Goal: Transaction & Acquisition: Purchase product/service

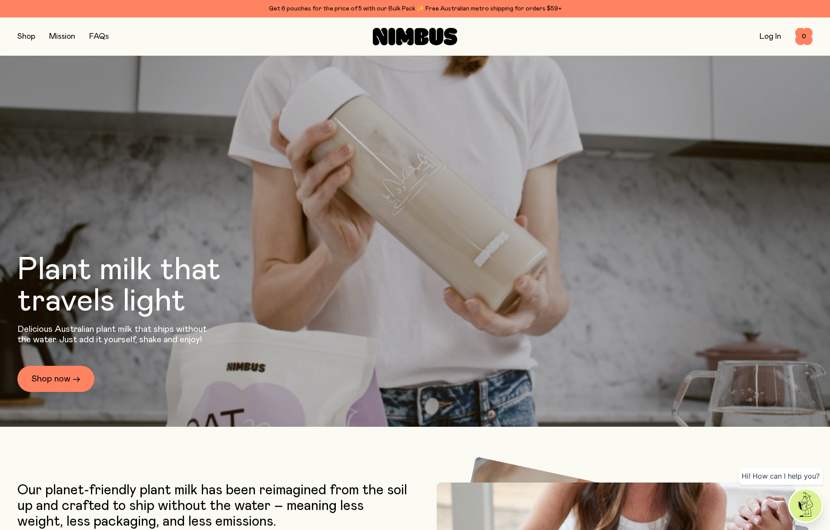
click at [26, 37] on button "button" at bounding box center [26, 36] width 18 height 12
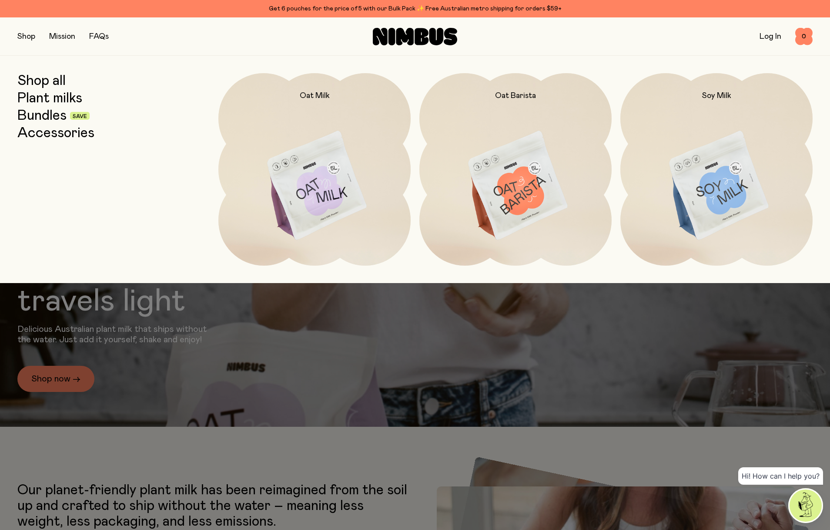
click at [30, 113] on link "Bundles" at bounding box center [41, 116] width 49 height 16
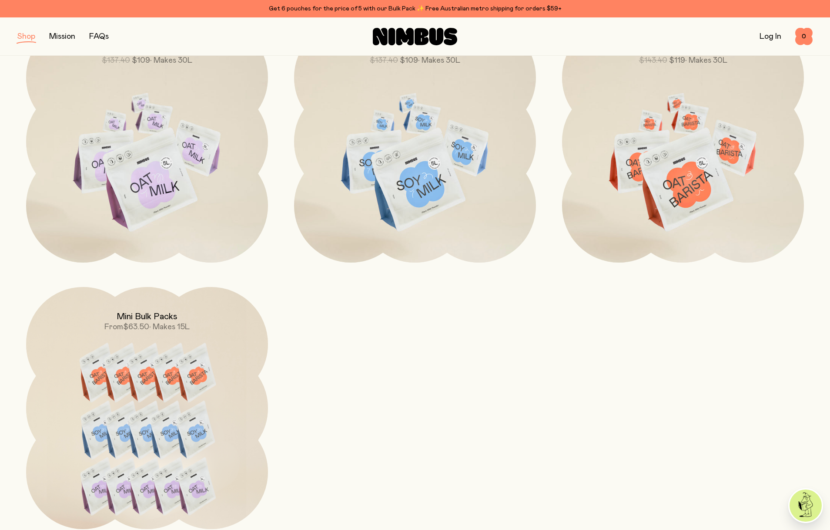
scroll to position [236, 0]
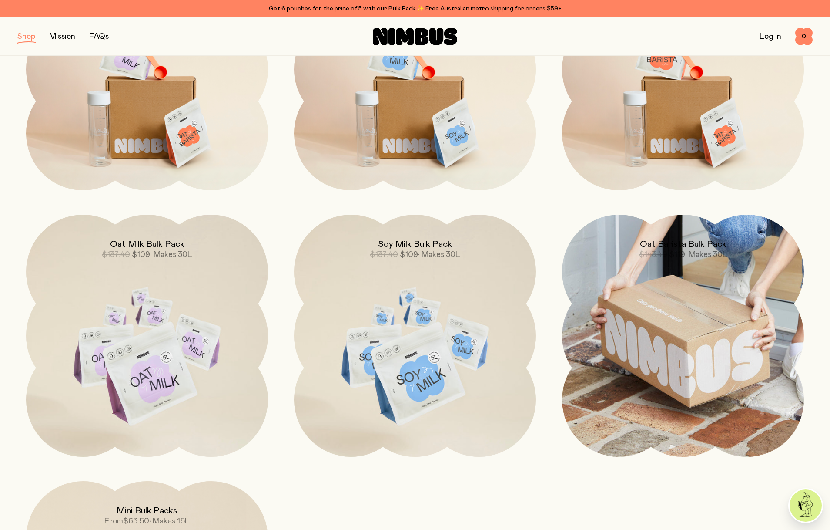
drag, startPoint x: 683, startPoint y: 335, endPoint x: 686, endPoint y: 346, distance: 11.0
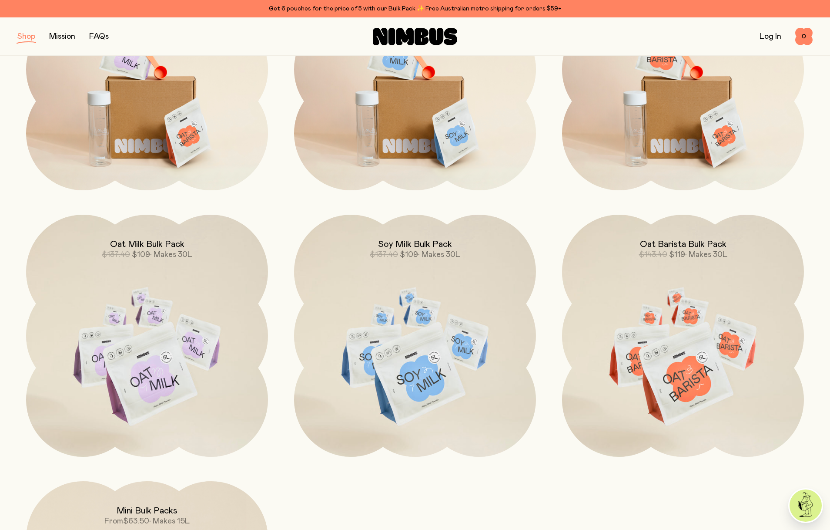
click at [615, 479] on div "Starter Kit $78.80 $59.90 Soy Starter Kit $76.80 $59.90 • Makes 8L Barista Star…" at bounding box center [415, 335] width 796 height 775
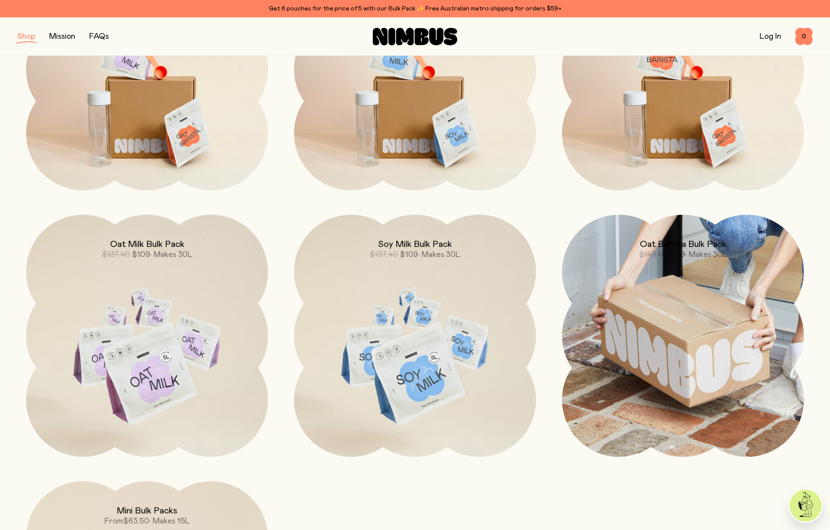
click at [680, 380] on img at bounding box center [683, 336] width 242 height 242
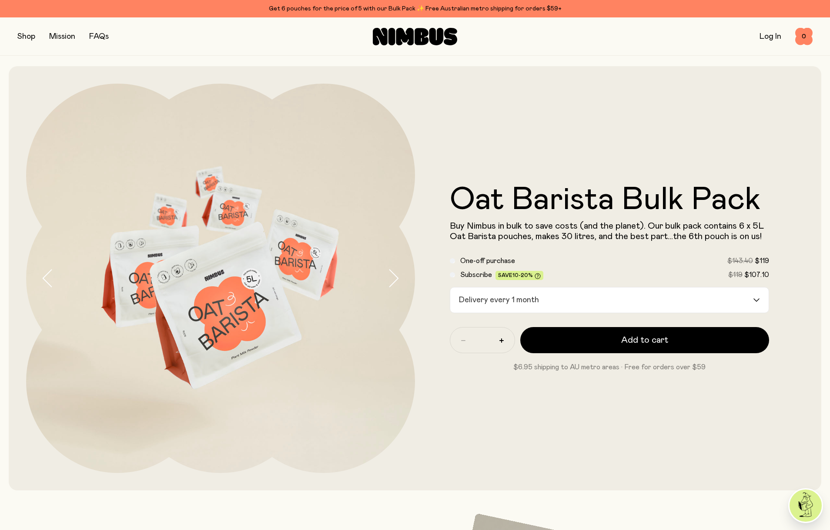
click at [514, 302] on div "Delivery every 1 month" at bounding box center [601, 299] width 303 height 25
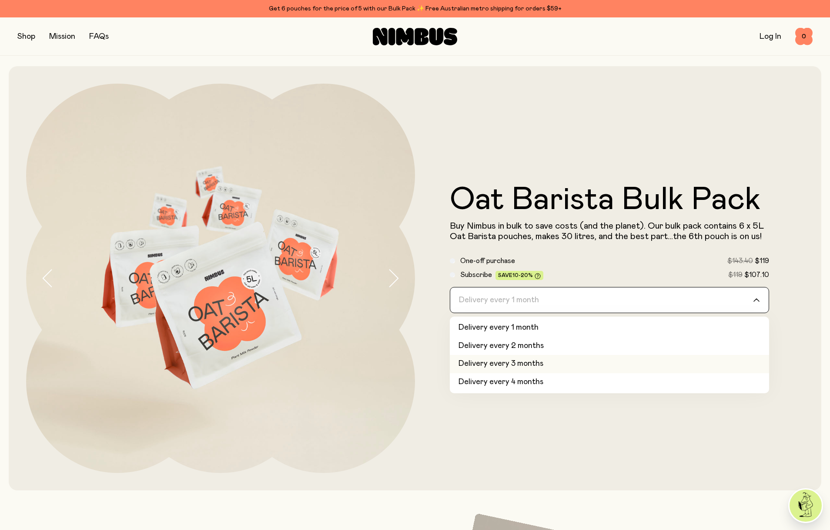
click at [545, 364] on li "Delivery every 3 months" at bounding box center [609, 364] width 319 height 18
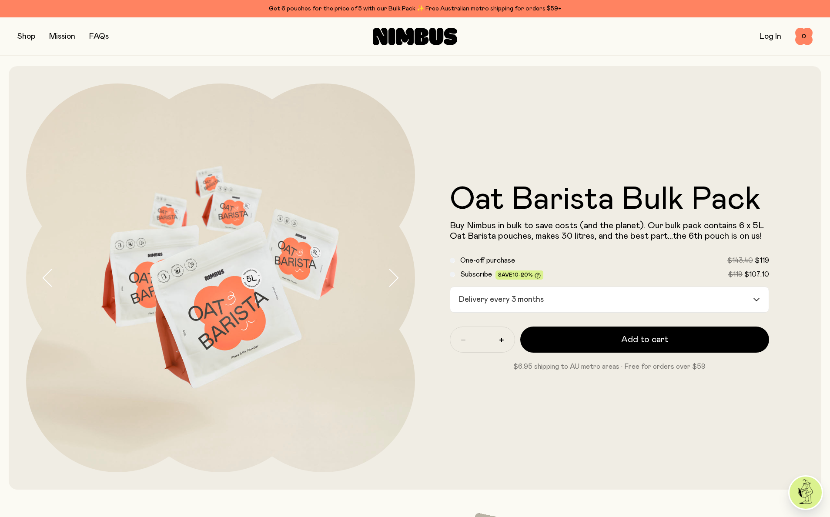
drag, startPoint x: 710, startPoint y: 128, endPoint x: 692, endPoint y: 125, distance: 18.1
click at [707, 128] on div "Oat Barista Bulk Pack Buy Nimbus in bulk to save costs (and the planet). Our bu…" at bounding box center [609, 278] width 389 height 389
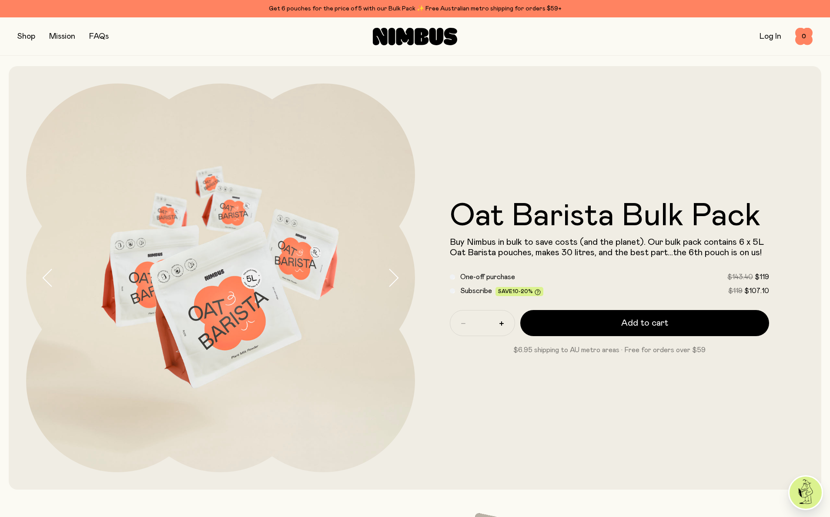
click at [762, 38] on link "Log In" at bounding box center [771, 37] width 22 height 8
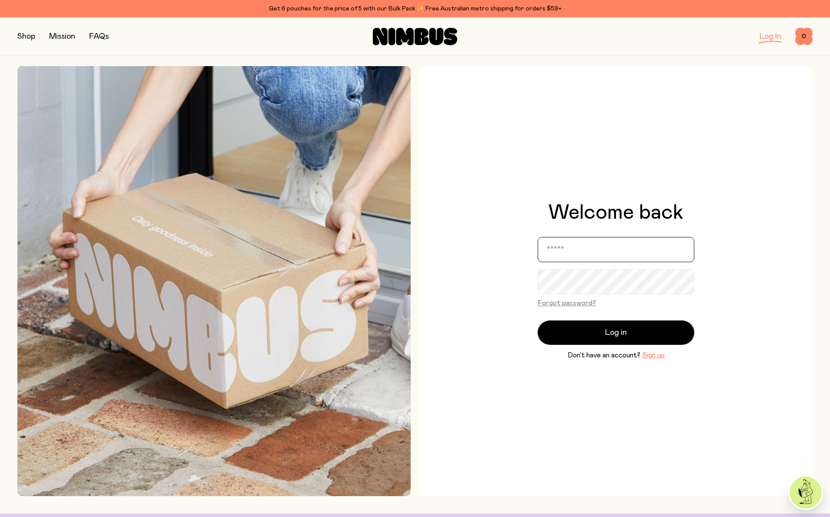
click at [579, 249] on input "email" at bounding box center [616, 249] width 157 height 25
click at [647, 356] on button "Sign up" at bounding box center [653, 355] width 23 height 10
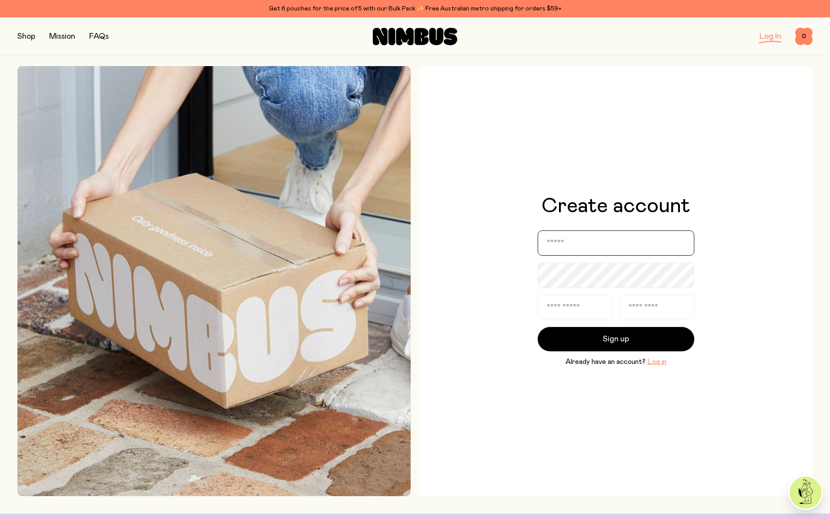
click at [568, 245] on input "email" at bounding box center [616, 243] width 157 height 25
type input "**********"
type input "*******"
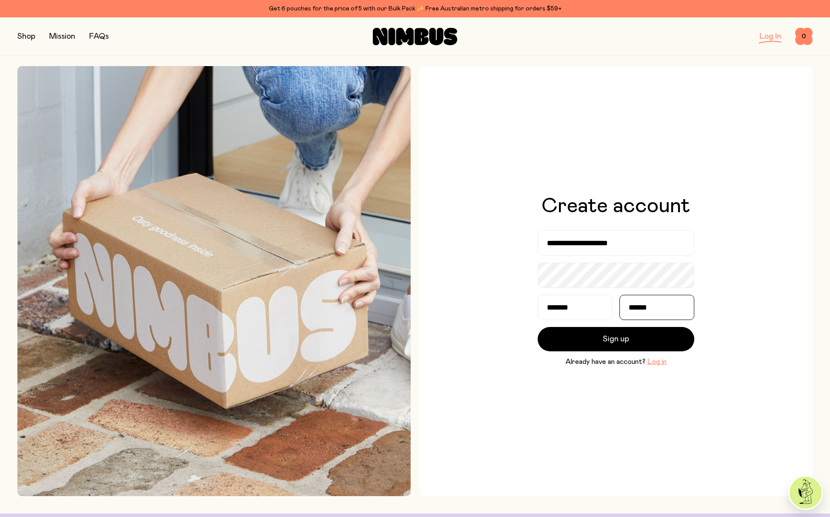
type input "******"
click at [550, 450] on div "**********" at bounding box center [616, 281] width 393 height 430
click at [604, 343] on span "Sign up" at bounding box center [616, 339] width 26 height 12
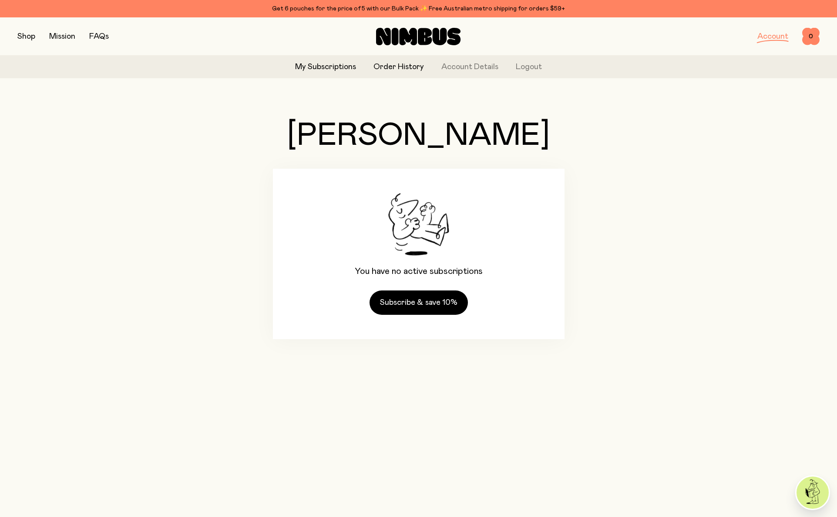
click at [396, 67] on link "Order History" at bounding box center [398, 67] width 50 height 12
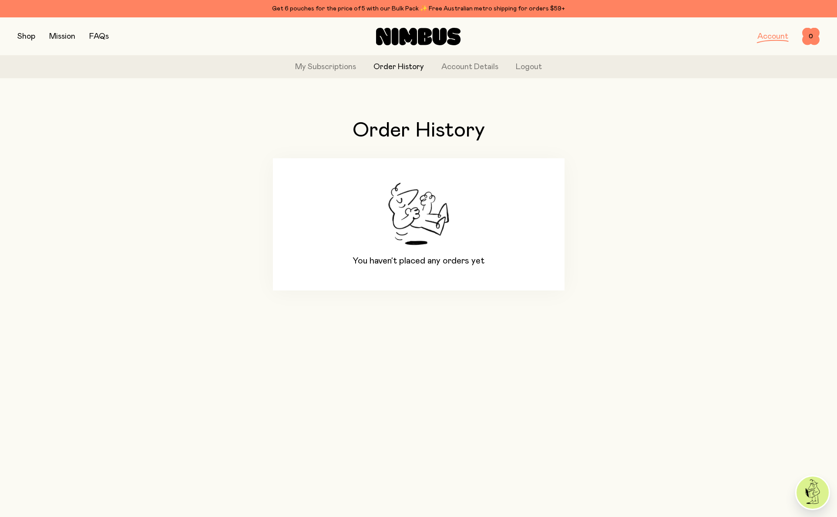
click at [25, 39] on button "button" at bounding box center [26, 36] width 18 height 12
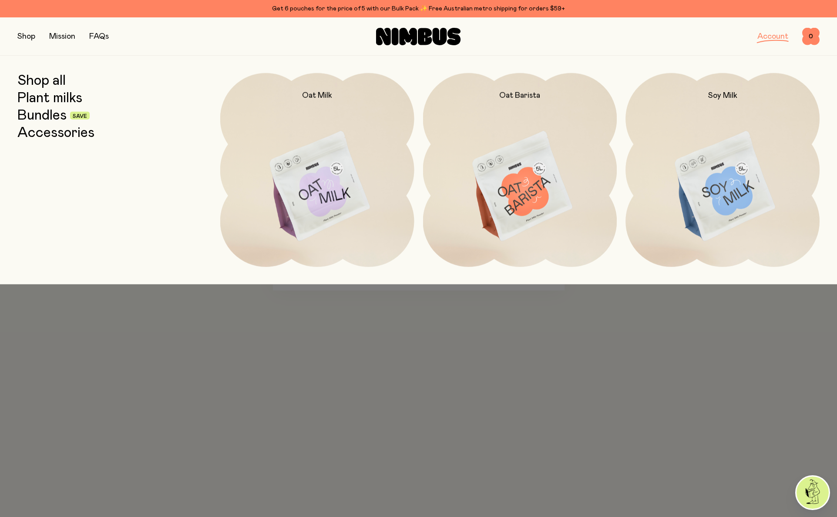
click at [38, 97] on link "Plant milks" at bounding box center [49, 99] width 65 height 16
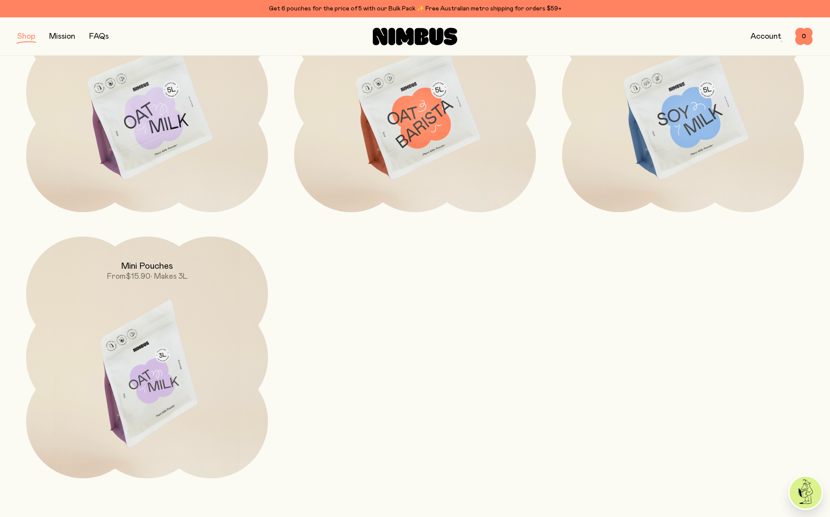
scroll to position [135, 0]
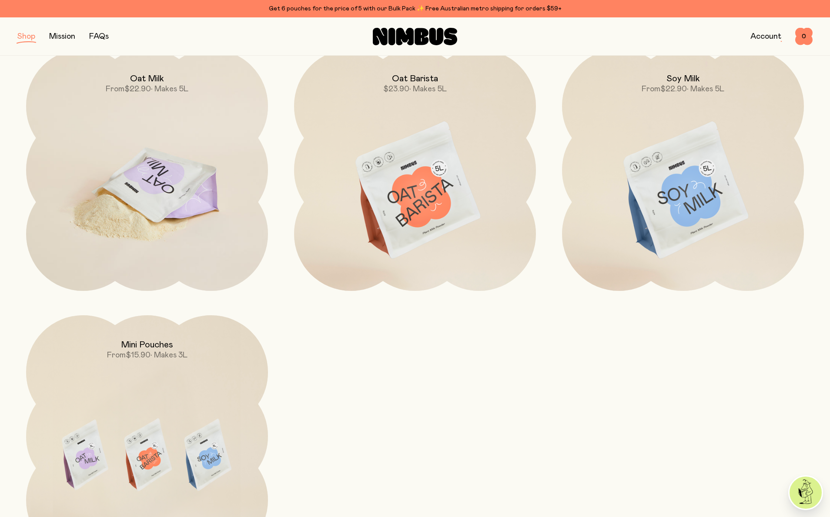
click at [132, 185] on img at bounding box center [147, 191] width 242 height 284
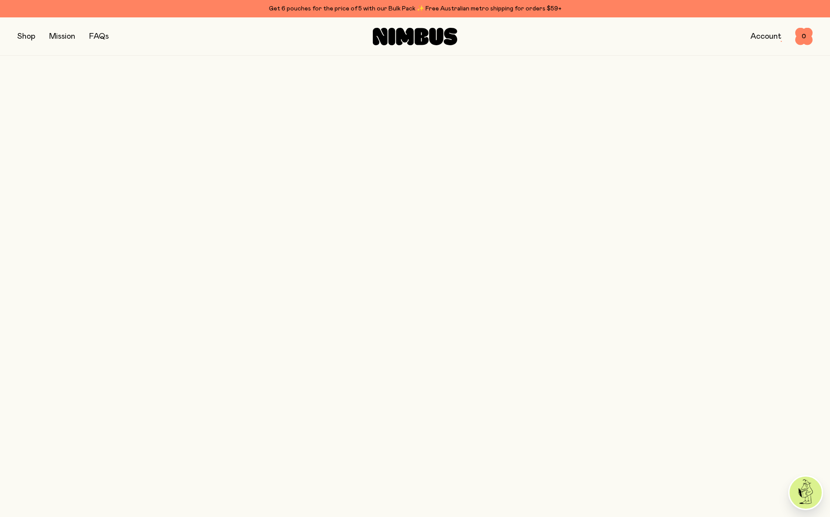
click at [387, 177] on button "button" at bounding box center [401, 278] width 28 height 389
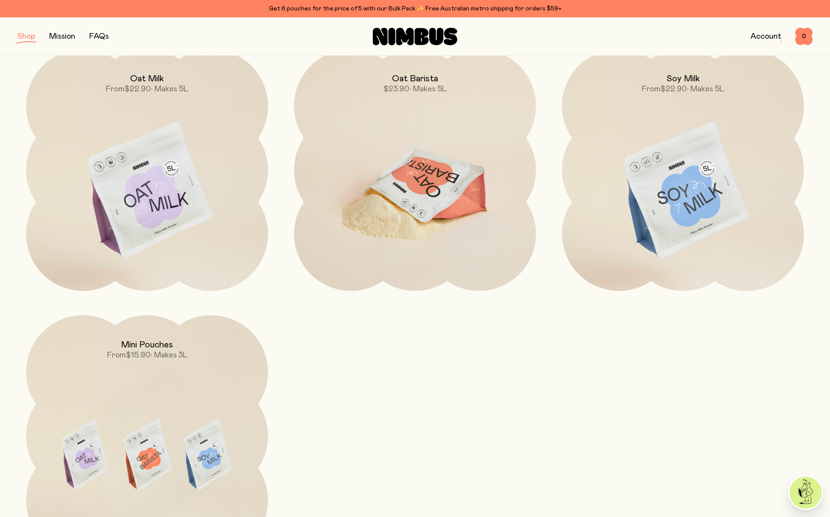
click at [426, 160] on img at bounding box center [415, 191] width 242 height 284
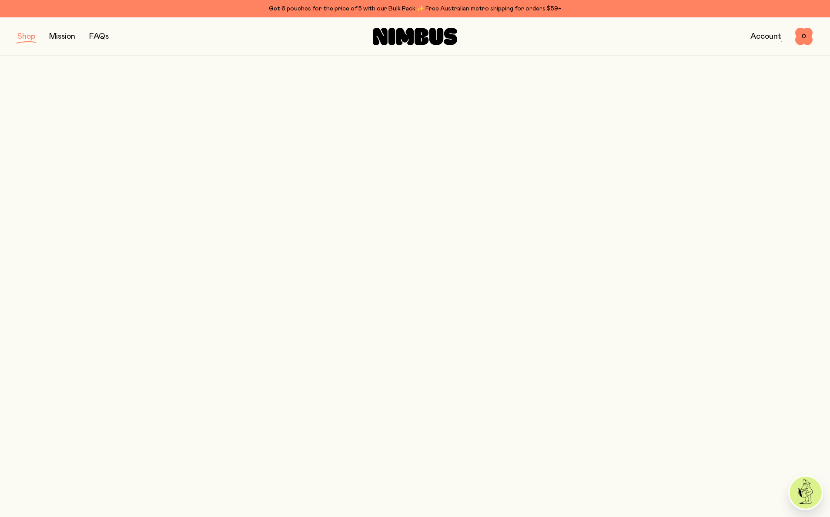
scroll to position [135, 0]
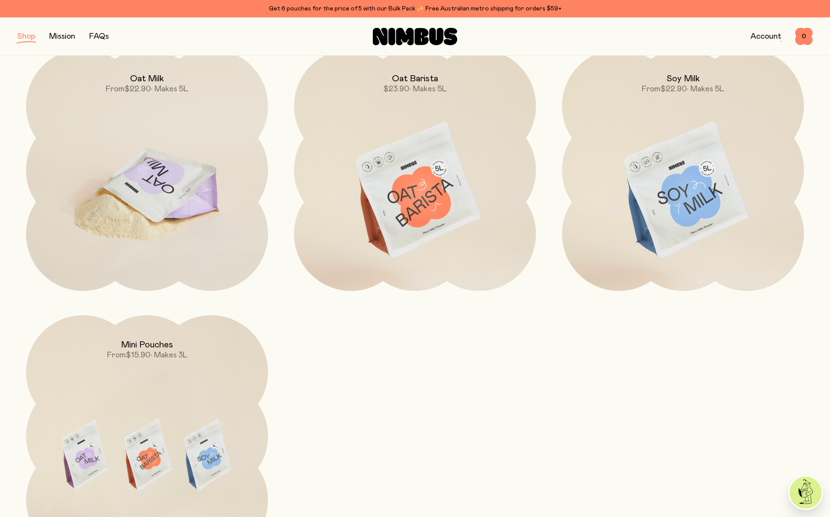
click at [147, 163] on img at bounding box center [147, 191] width 242 height 284
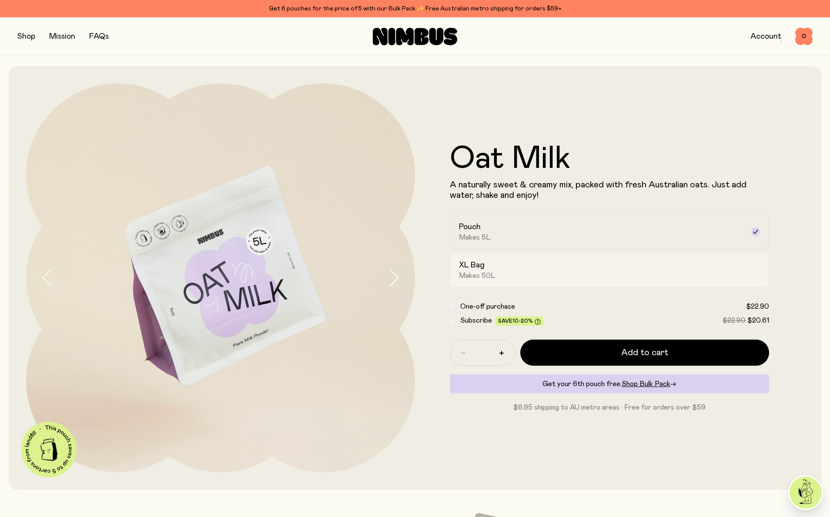
click at [555, 262] on div "XL Bag Makes 50L" at bounding box center [601, 270] width 285 height 20
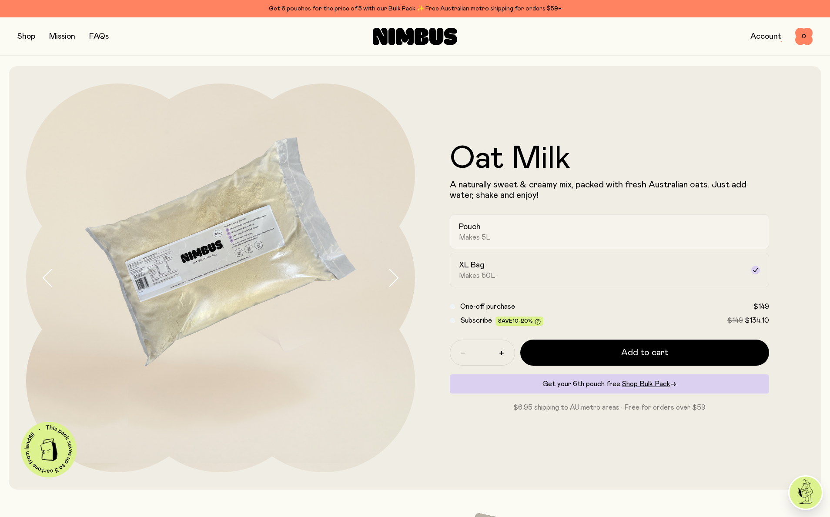
click at [547, 236] on div "Pouch Makes 5L" at bounding box center [601, 232] width 285 height 20
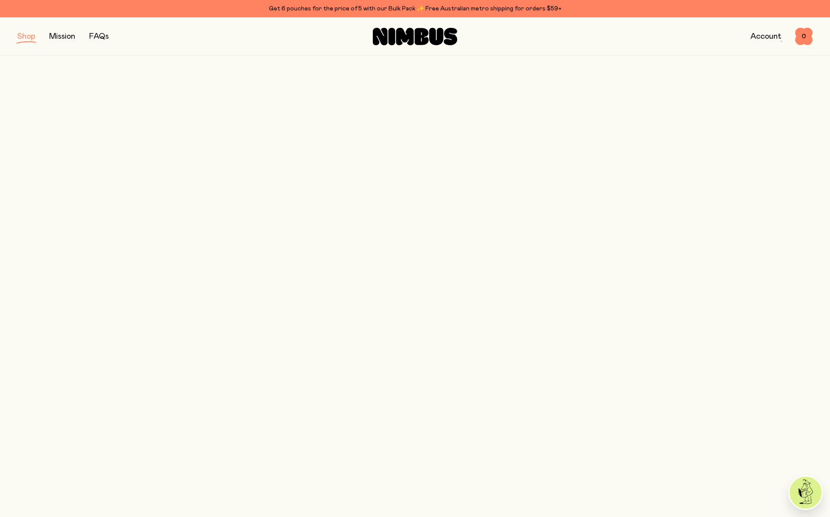
scroll to position [135, 0]
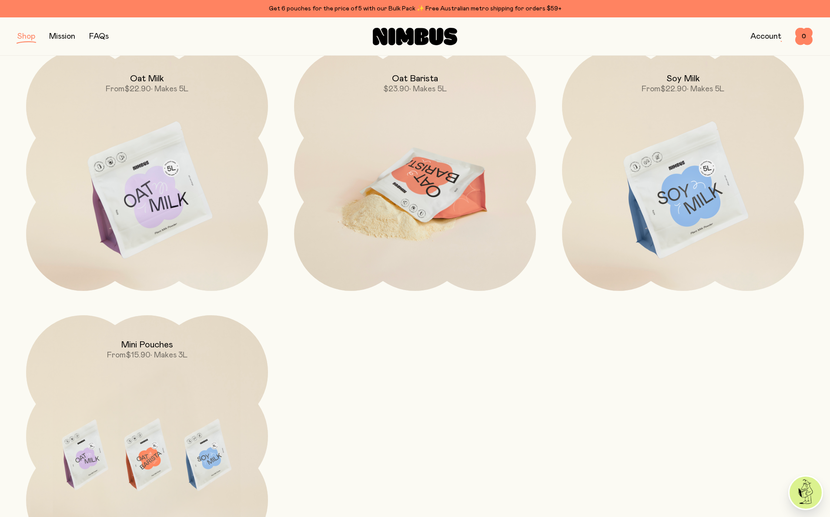
click at [487, 214] on img at bounding box center [415, 191] width 242 height 284
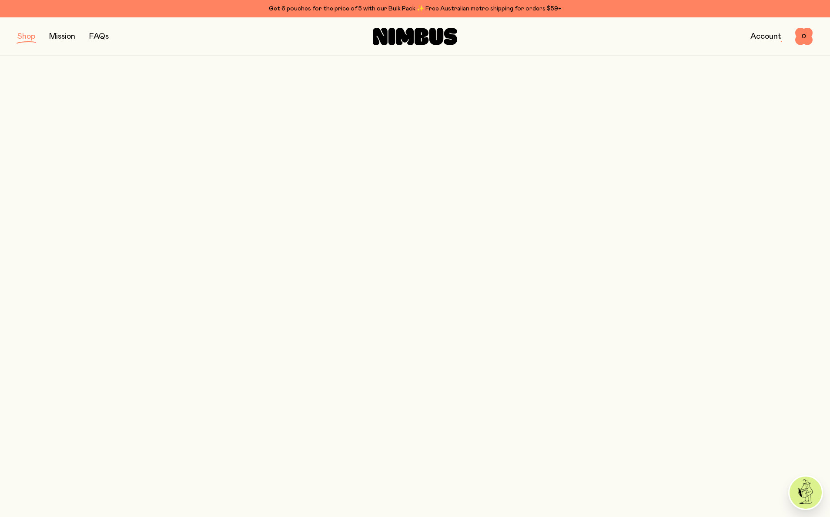
scroll to position [135, 0]
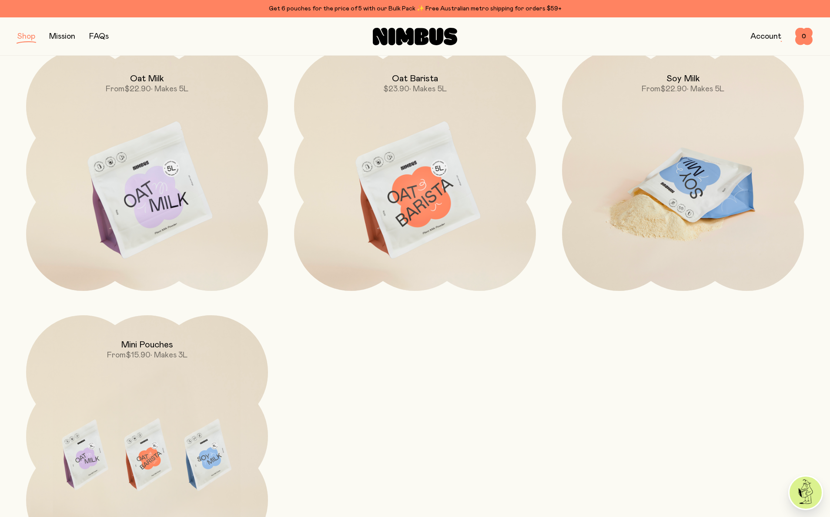
click at [635, 213] on img at bounding box center [683, 191] width 242 height 284
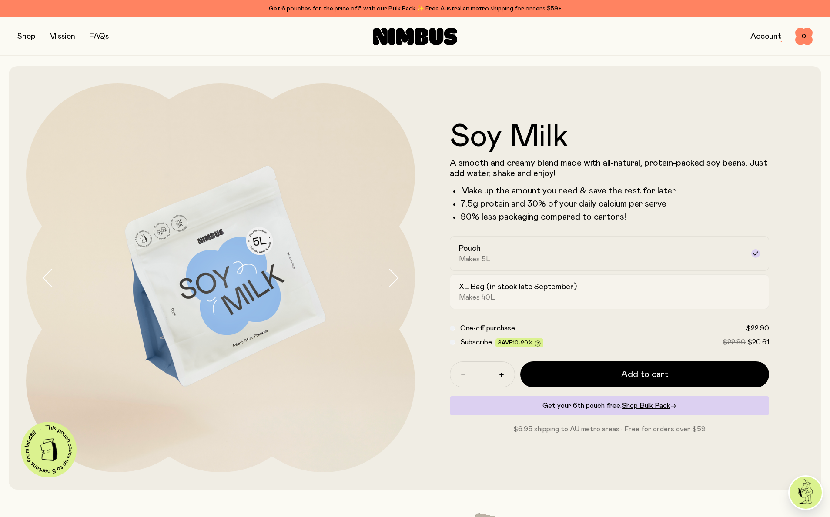
click at [605, 291] on div "XL Bag (in stock late September) Makes 40L" at bounding box center [601, 292] width 285 height 20
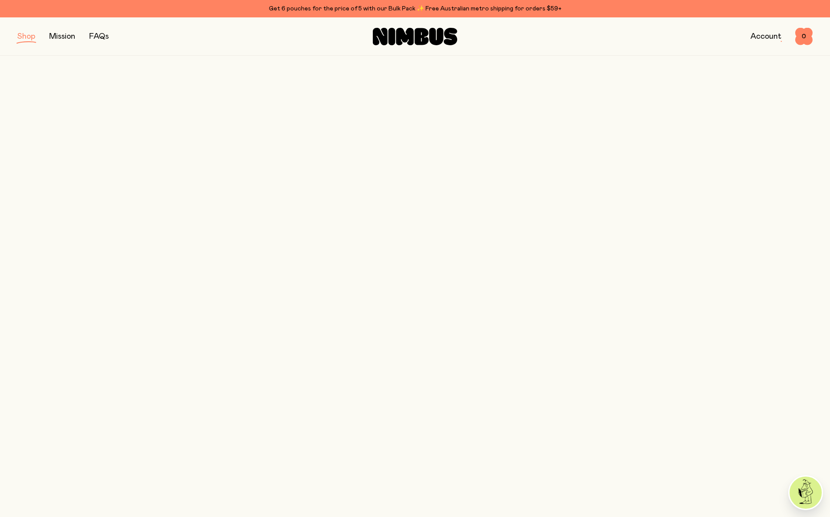
scroll to position [135, 0]
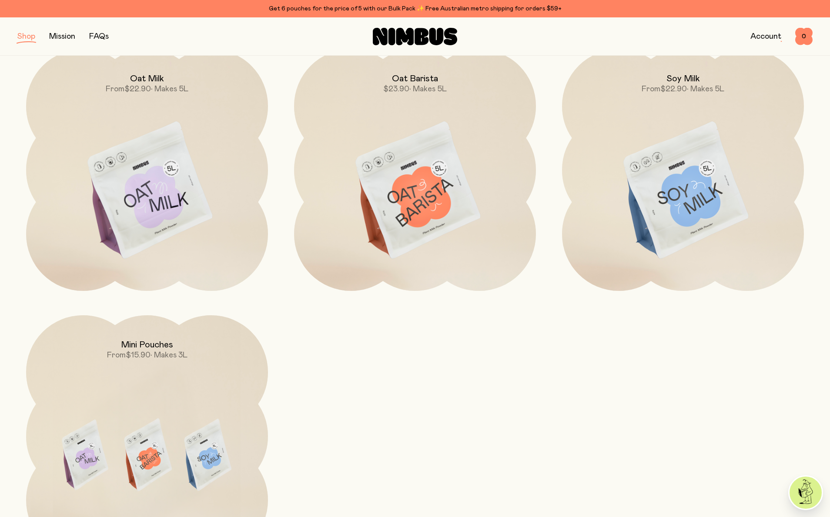
click at [21, 37] on button "button" at bounding box center [26, 36] width 18 height 12
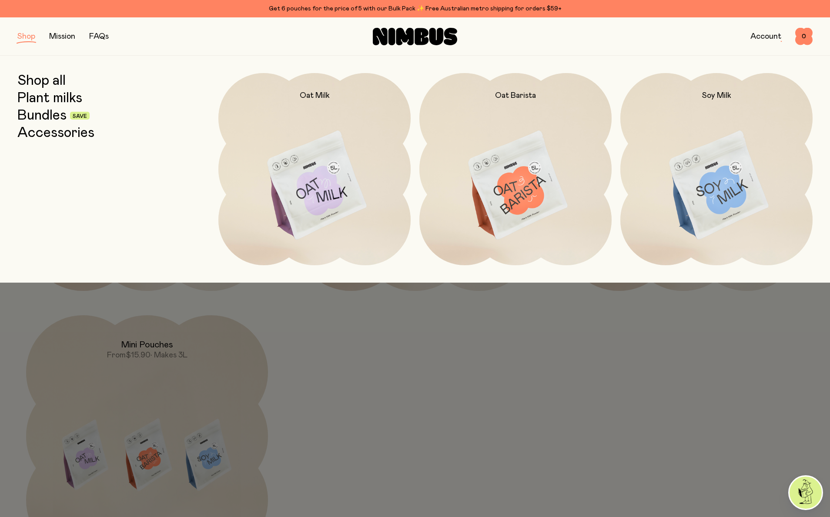
click at [45, 116] on link "Bundles" at bounding box center [41, 116] width 49 height 16
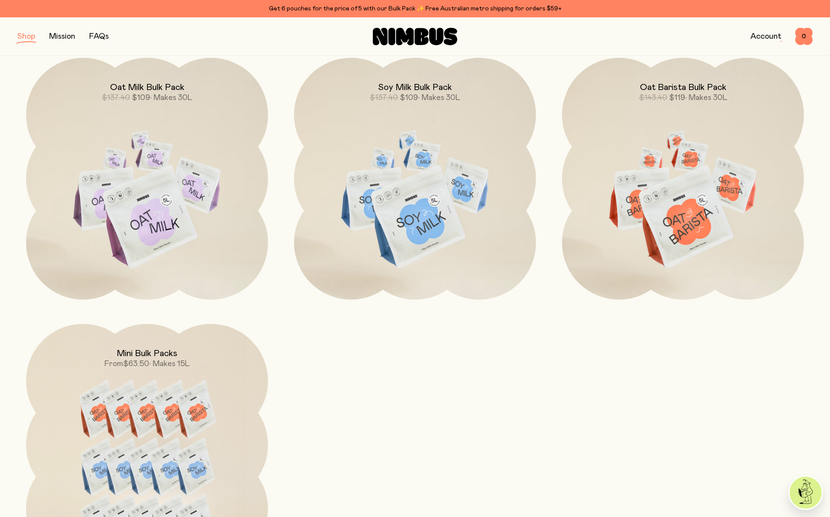
scroll to position [438, 0]
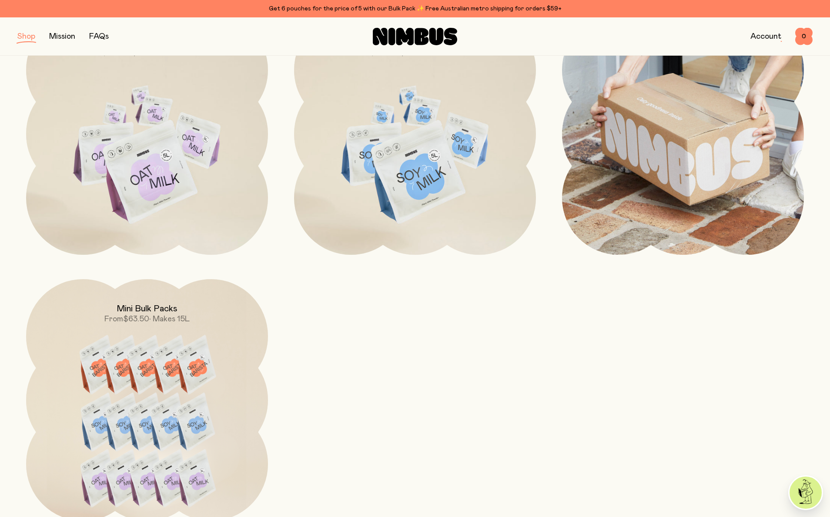
click at [681, 127] on img at bounding box center [683, 134] width 242 height 242
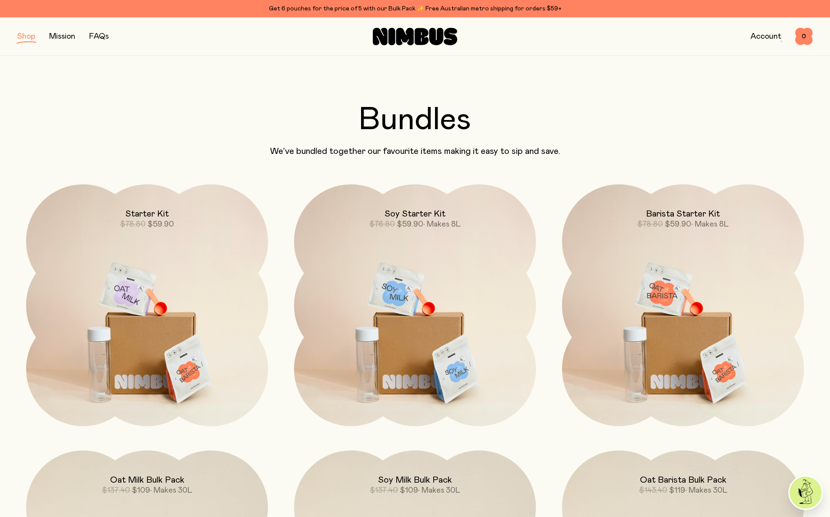
click at [27, 37] on button "button" at bounding box center [26, 36] width 18 height 12
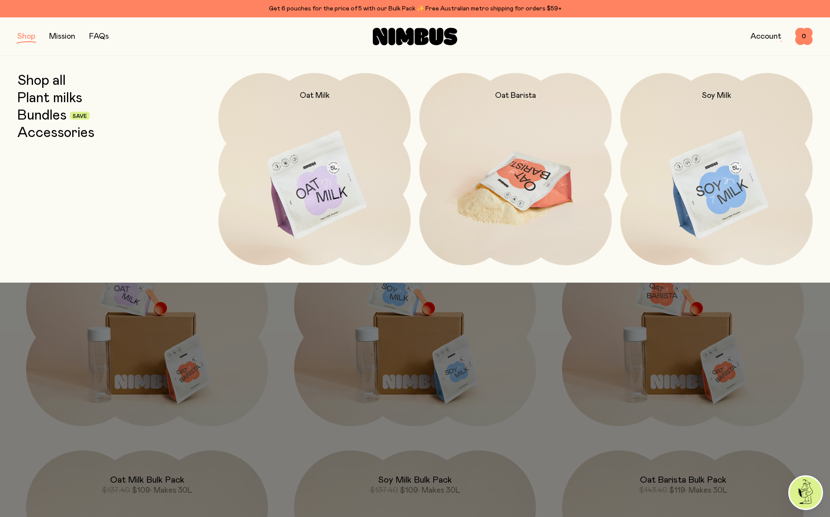
click at [512, 168] on img at bounding box center [516, 186] width 192 height 226
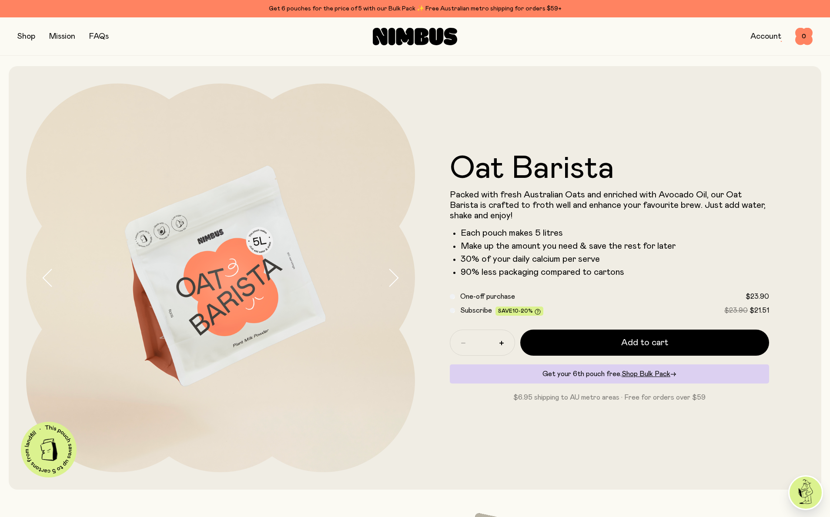
click at [32, 37] on button "button" at bounding box center [26, 36] width 18 height 12
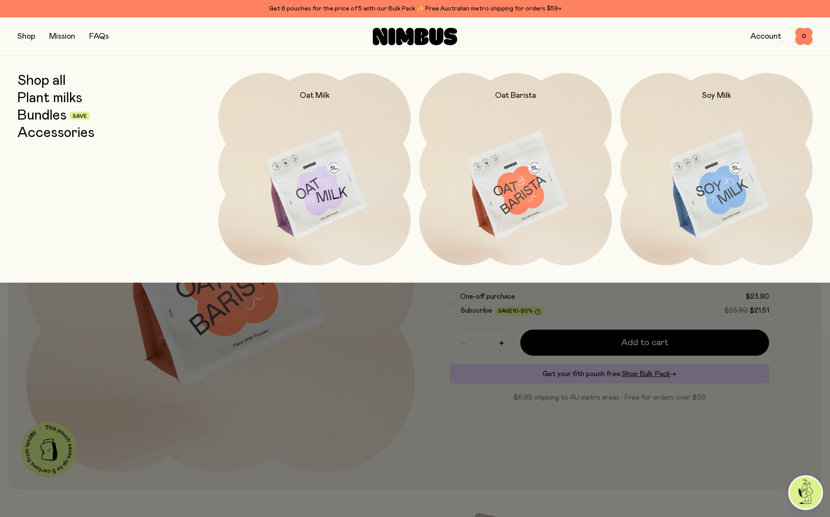
click at [44, 132] on link "Accessories" at bounding box center [55, 133] width 77 height 16
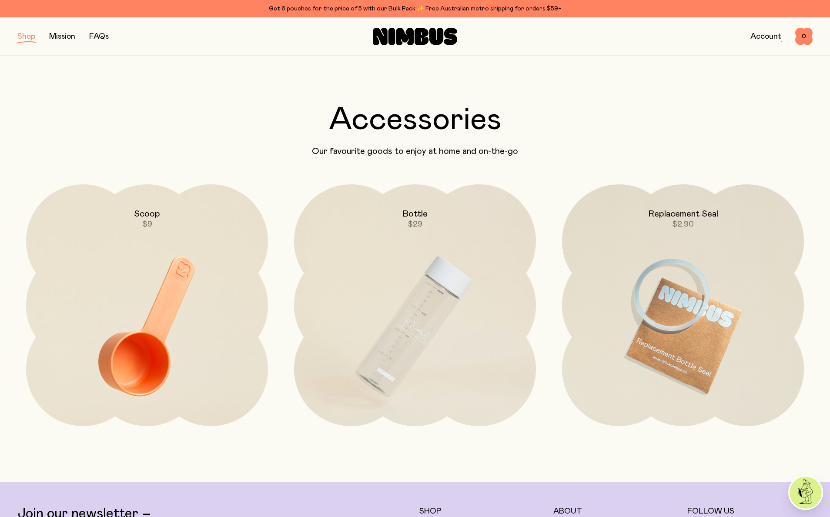
click at [316, 6] on div "Get 6 pouches for the price of 5 with our Bulk Pack ✨ Free Australian metro shi…" at bounding box center [415, 8] width 796 height 10
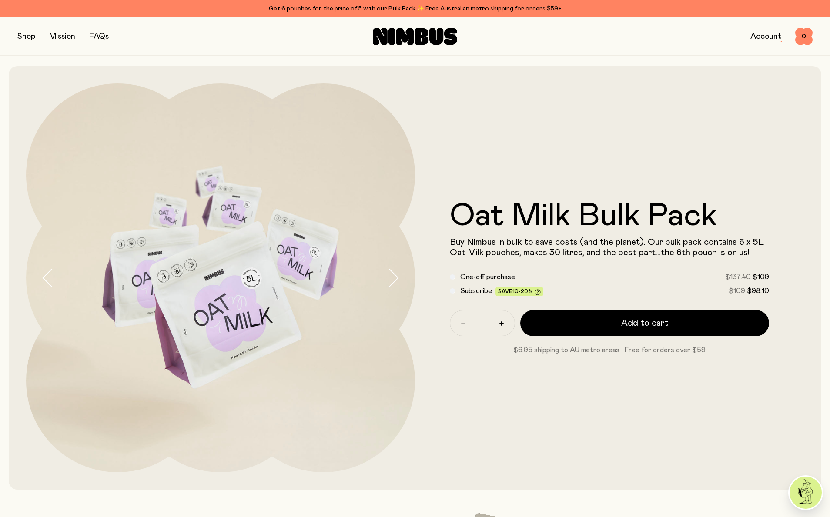
click at [31, 34] on button "button" at bounding box center [26, 36] width 18 height 12
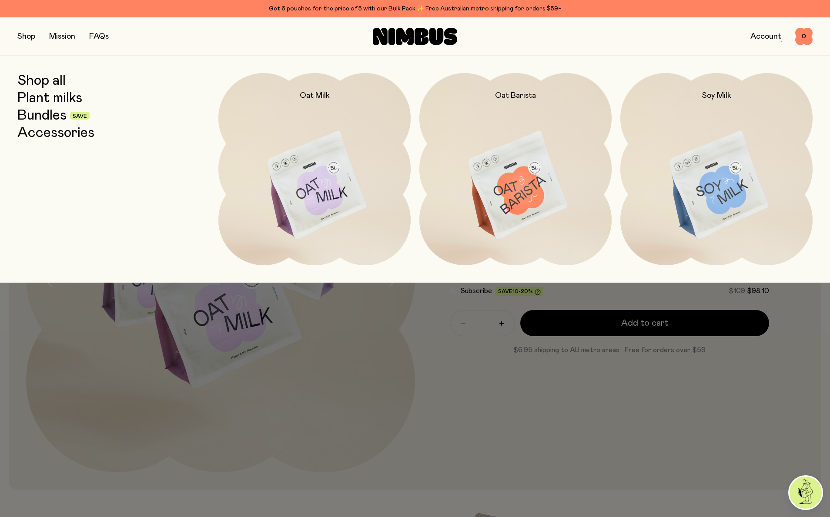
click at [45, 115] on link "Bundles" at bounding box center [41, 116] width 49 height 16
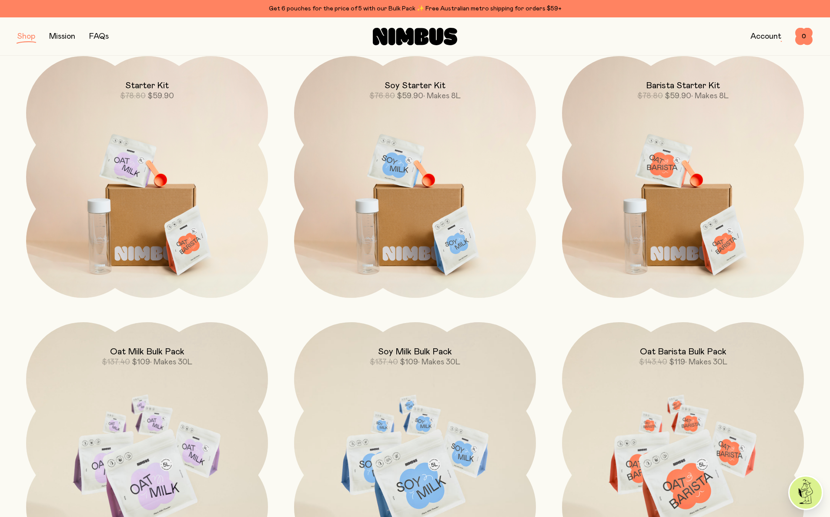
scroll to position [257, 0]
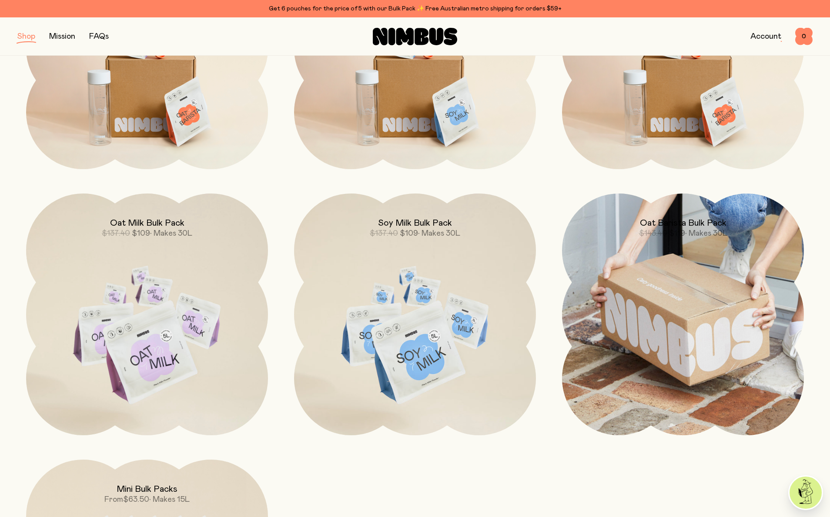
click at [748, 302] on img at bounding box center [683, 315] width 242 height 242
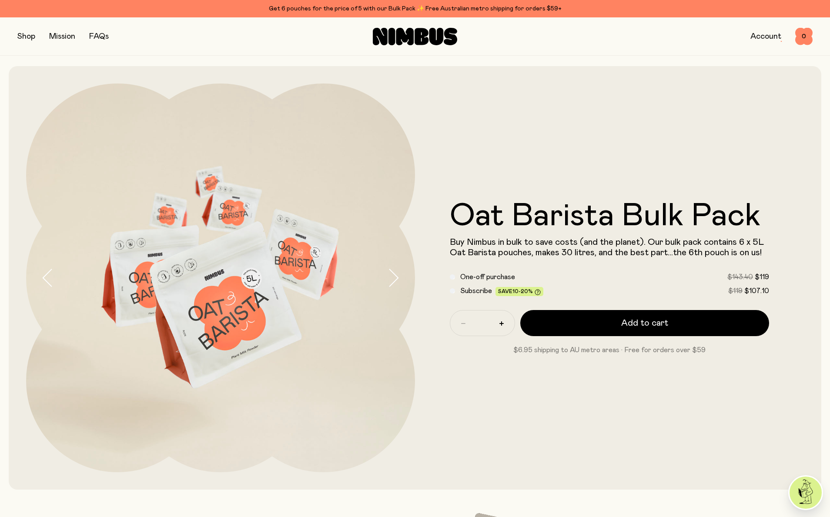
click at [19, 35] on button "button" at bounding box center [26, 36] width 18 height 12
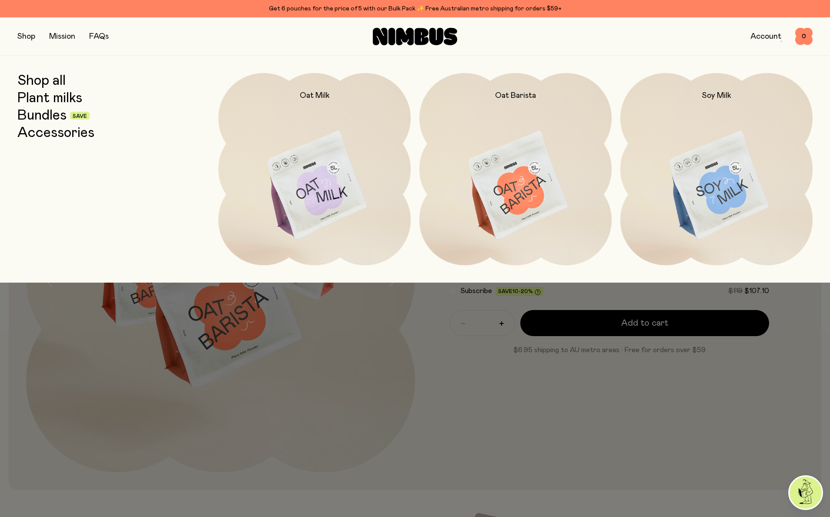
click at [46, 101] on link "Plant milks" at bounding box center [49, 99] width 65 height 16
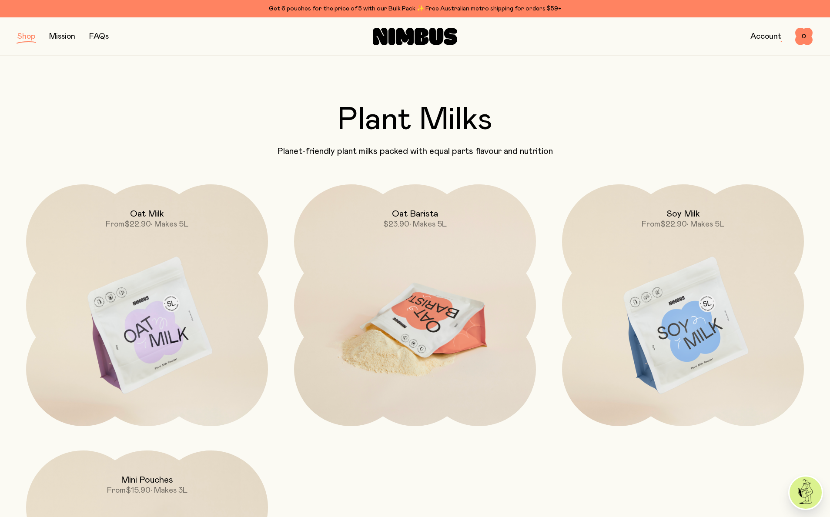
click at [374, 299] on img at bounding box center [415, 327] width 242 height 284
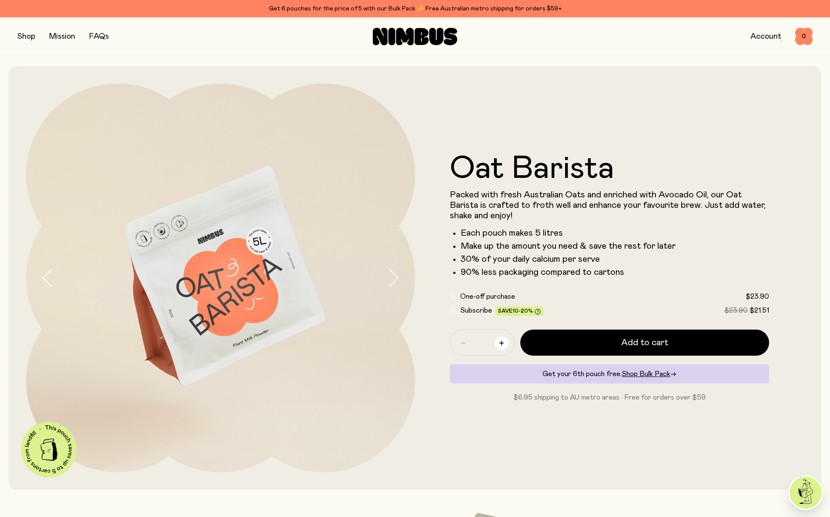
click at [499, 343] on button "button" at bounding box center [502, 343] width 14 height 14
click at [463, 342] on icon "button" at bounding box center [463, 343] width 4 height 4
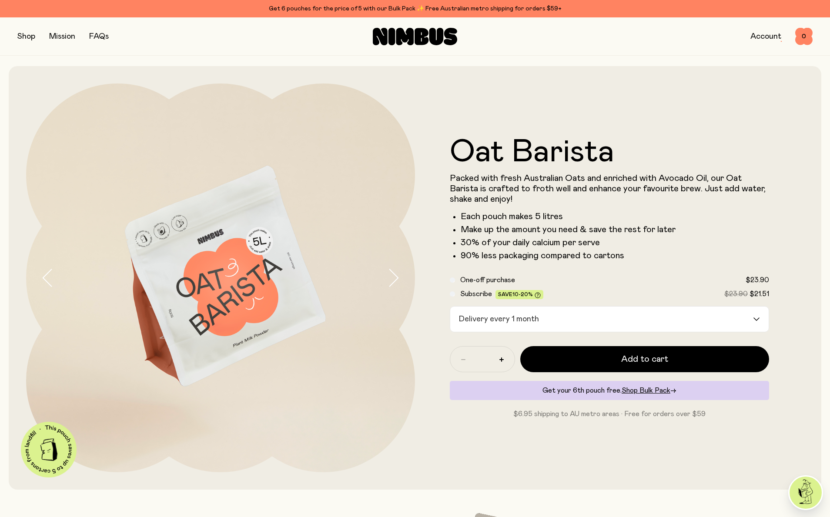
click at [495, 322] on div "Delivery every 1 month" at bounding box center [601, 319] width 303 height 25
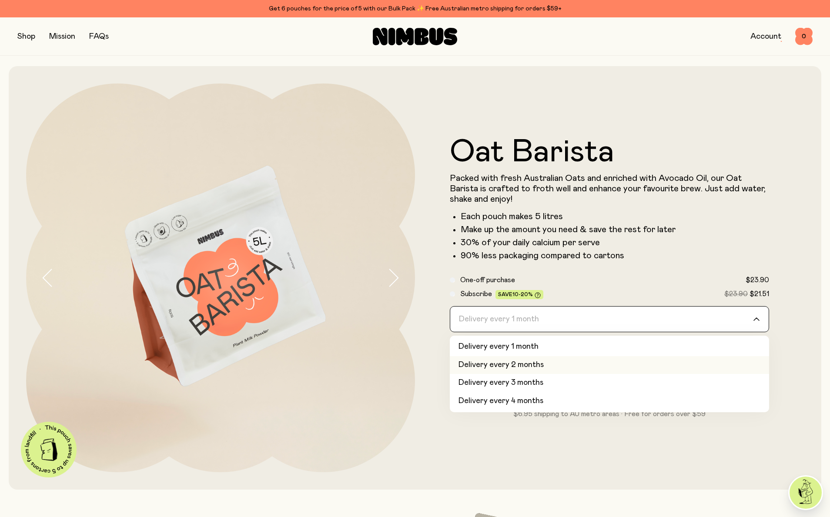
click at [489, 363] on li "Delivery every 2 months" at bounding box center [609, 365] width 319 height 18
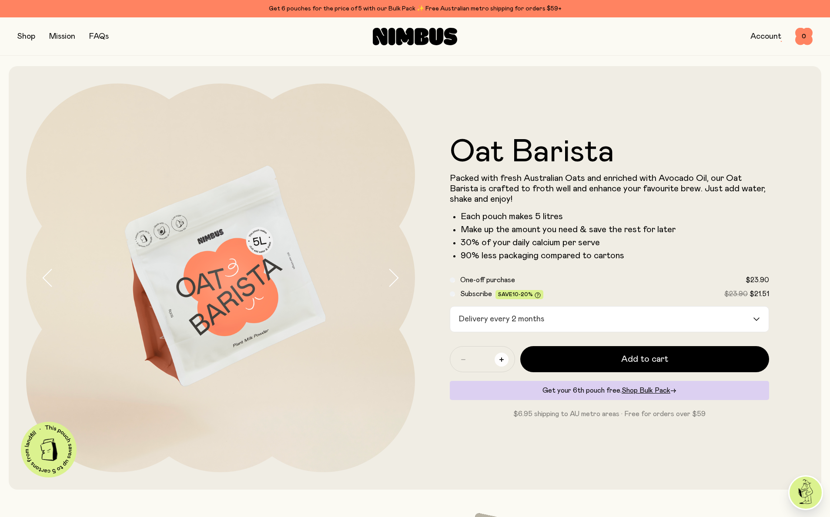
click at [504, 357] on button "button" at bounding box center [502, 360] width 14 height 14
click at [504, 358] on button "button" at bounding box center [502, 360] width 14 height 14
type input "*"
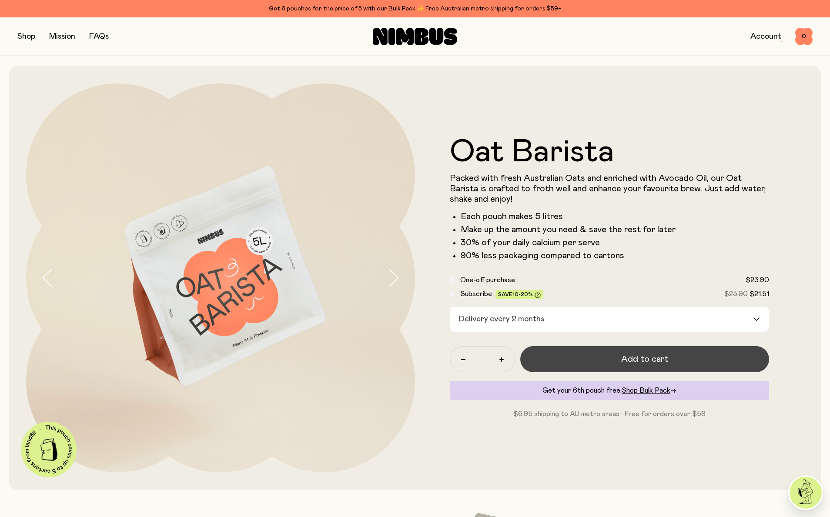
click at [636, 364] on span "Add to cart" at bounding box center [644, 359] width 47 height 12
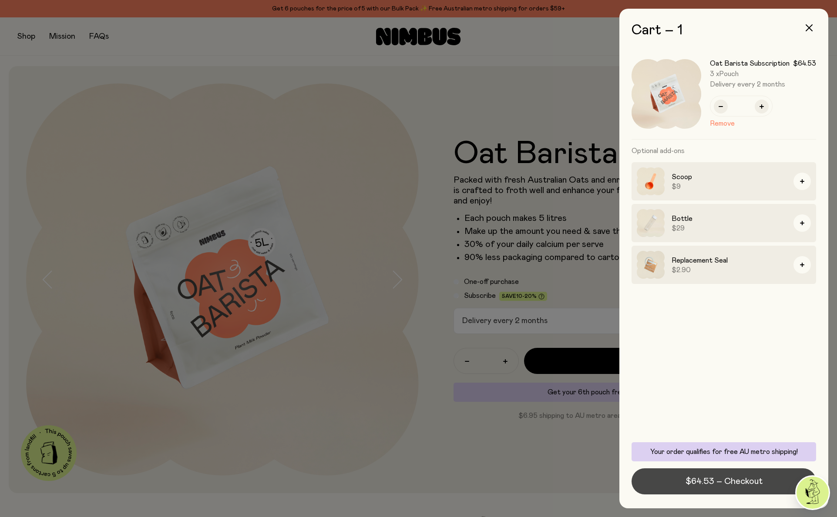
click at [715, 482] on span "$64.53 – Checkout" at bounding box center [723, 482] width 77 height 12
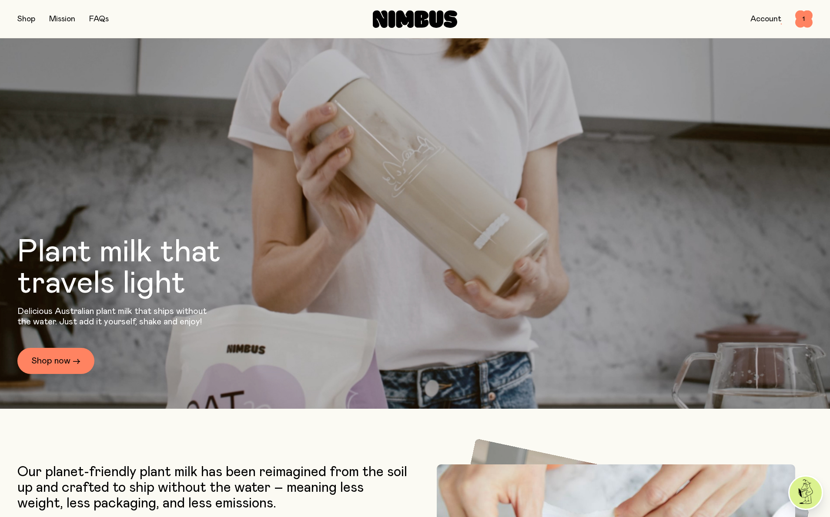
click at [22, 20] on button "button" at bounding box center [26, 19] width 18 height 12
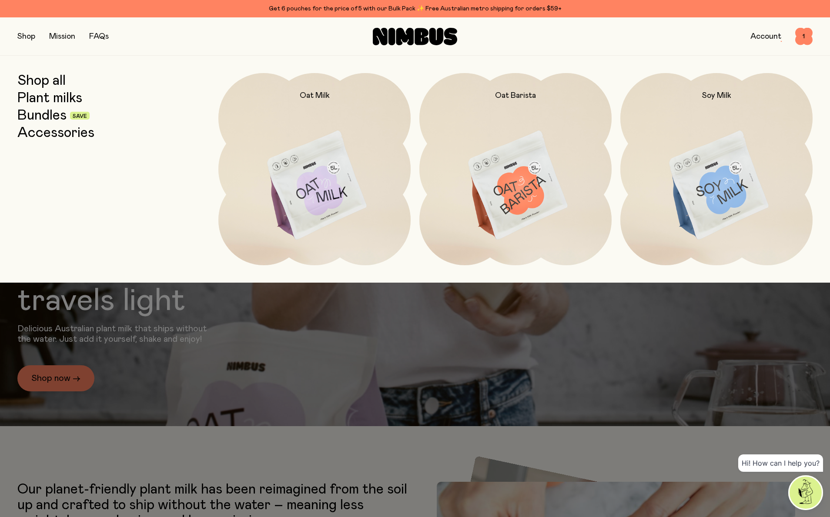
click at [40, 132] on link "Accessories" at bounding box center [55, 133] width 77 height 16
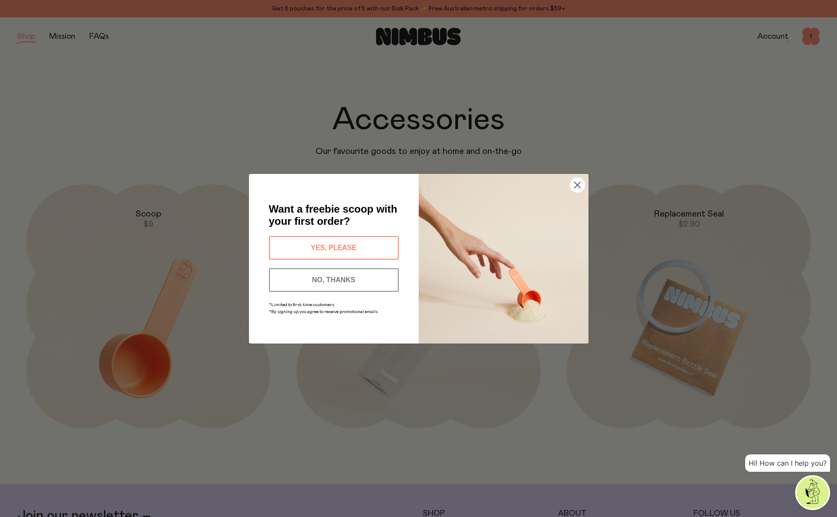
click at [120, 299] on div "Close dialog Want a freebie scoop with your first order? YES, PLEASE NO, THANKS…" at bounding box center [418, 258] width 837 height 517
click at [573, 185] on circle "Close dialog" at bounding box center [577, 185] width 14 height 14
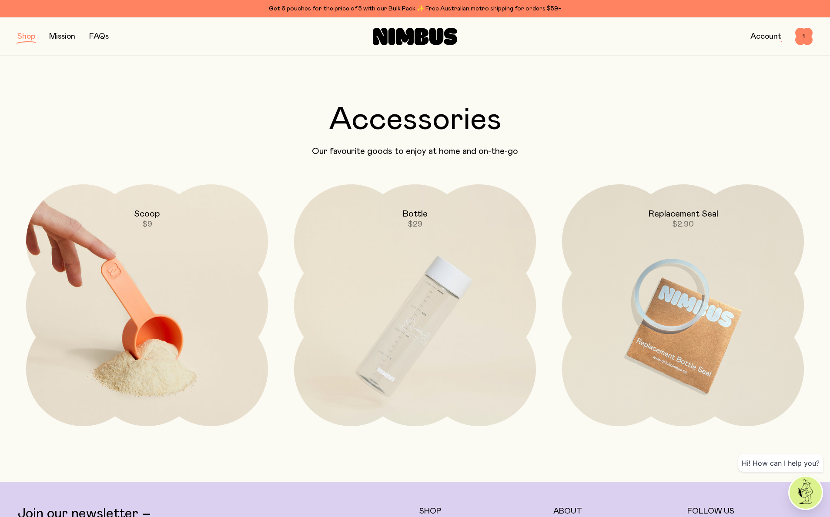
click at [179, 315] on img at bounding box center [147, 327] width 242 height 284
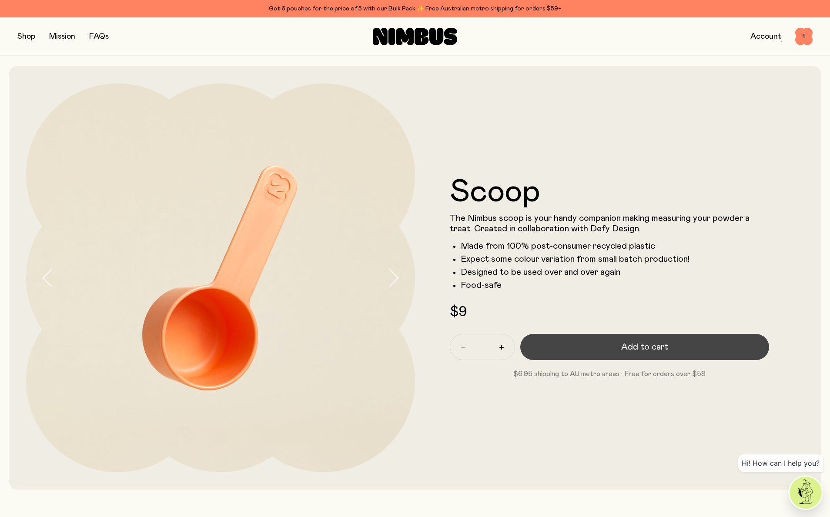
click at [631, 342] on span "Add to cart" at bounding box center [644, 347] width 47 height 12
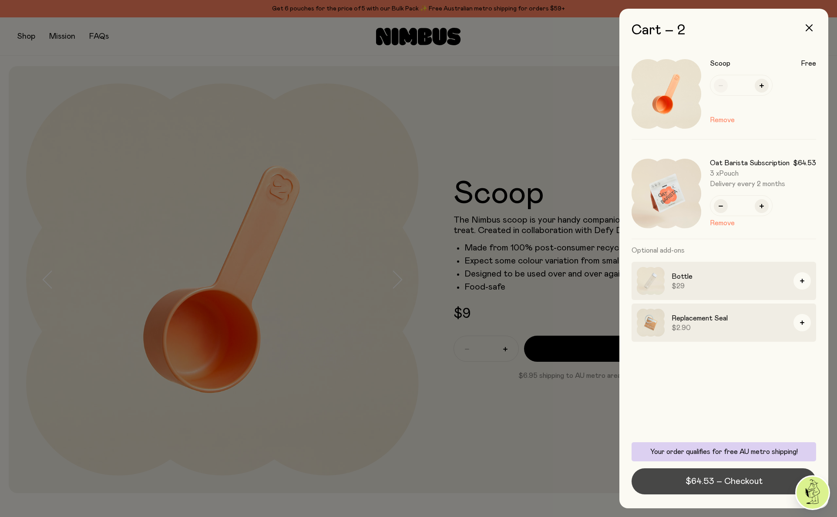
click at [715, 490] on button "$64.53 – Checkout" at bounding box center [723, 482] width 185 height 26
